Goal: Information Seeking & Learning: Learn about a topic

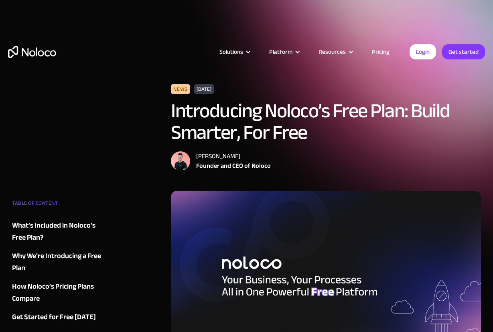
click at [383, 52] on link "Pricing" at bounding box center [381, 52] width 38 height 10
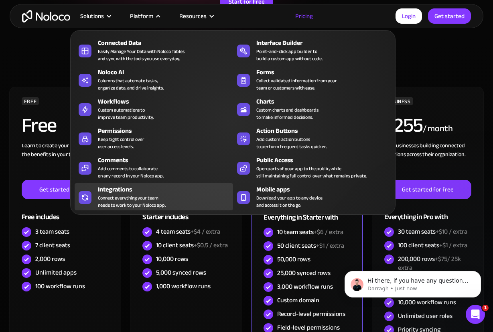
click at [139, 202] on div "Connect everything your team needs to work to your Noloco app." at bounding box center [132, 201] width 68 height 14
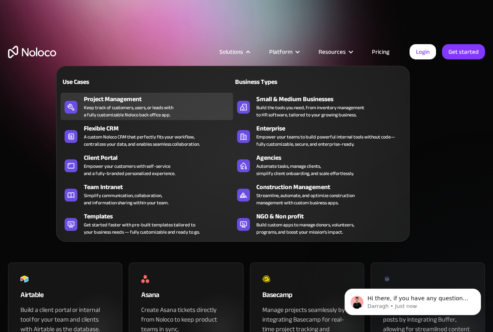
click at [130, 106] on div "Keep track of customers, users, or leads with a fully customizable Noloco back …" at bounding box center [128, 111] width 89 height 14
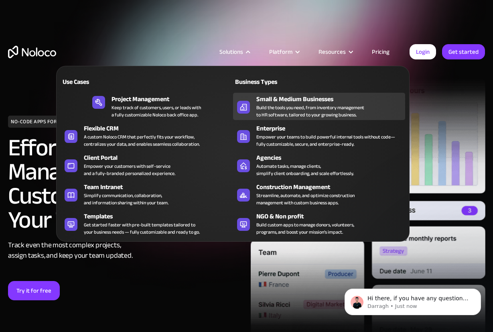
click at [300, 112] on div "Build the tools you need, from inventory management to HR software, tailored to…" at bounding box center [310, 111] width 108 height 14
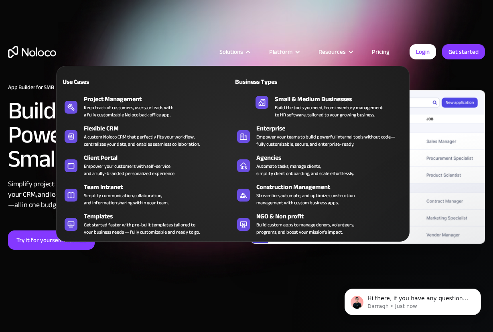
click at [225, 51] on div "Solutions" at bounding box center [231, 52] width 24 height 10
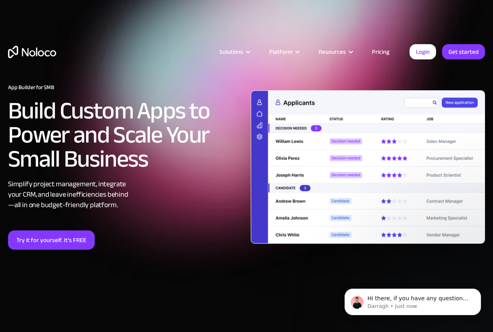
click at [235, 52] on div "Solutions" at bounding box center [231, 52] width 24 height 10
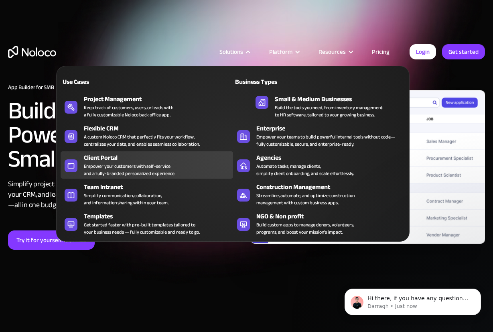
click at [100, 161] on div "Client Portal" at bounding box center [160, 158] width 152 height 10
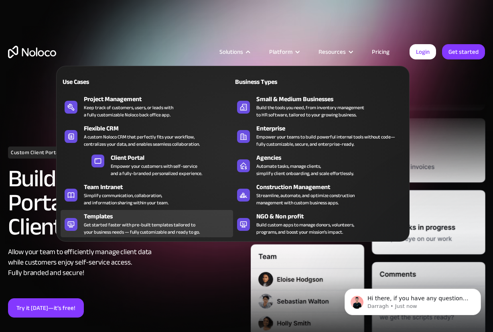
click at [108, 224] on div "Get started faster with pre-built templates tailored to your business needs — f…" at bounding box center [142, 228] width 116 height 14
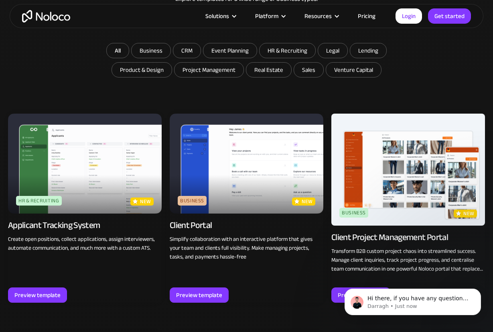
scroll to position [481, 0]
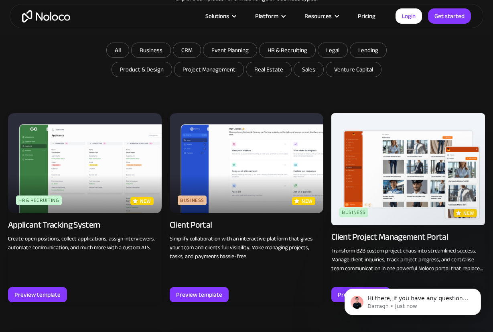
click at [95, 173] on img at bounding box center [85, 163] width 154 height 100
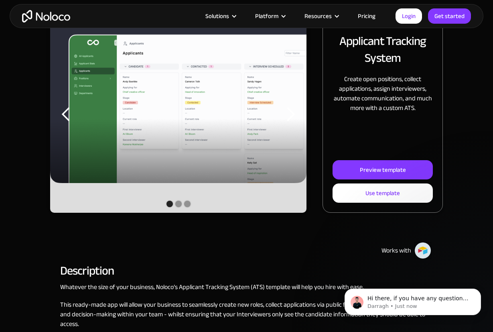
click at [176, 200] on div "carousel" at bounding box center [178, 205] width 256 height 16
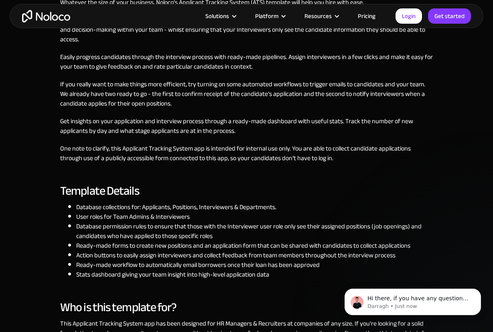
scroll to position [401, 0]
